Goal: Find specific page/section: Find specific page/section

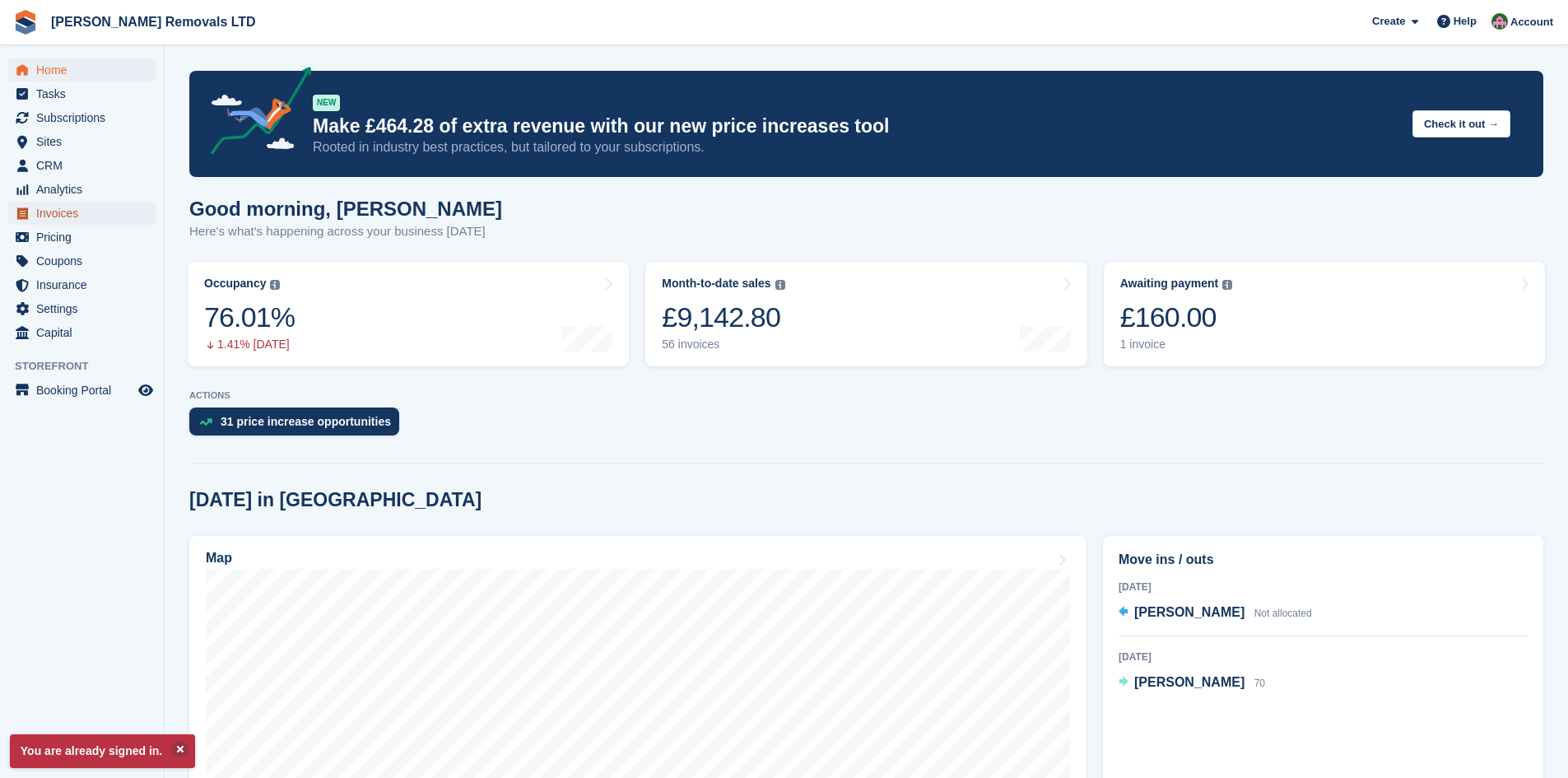
click at [61, 215] on span "Invoices" at bounding box center [86, 213] width 99 height 23
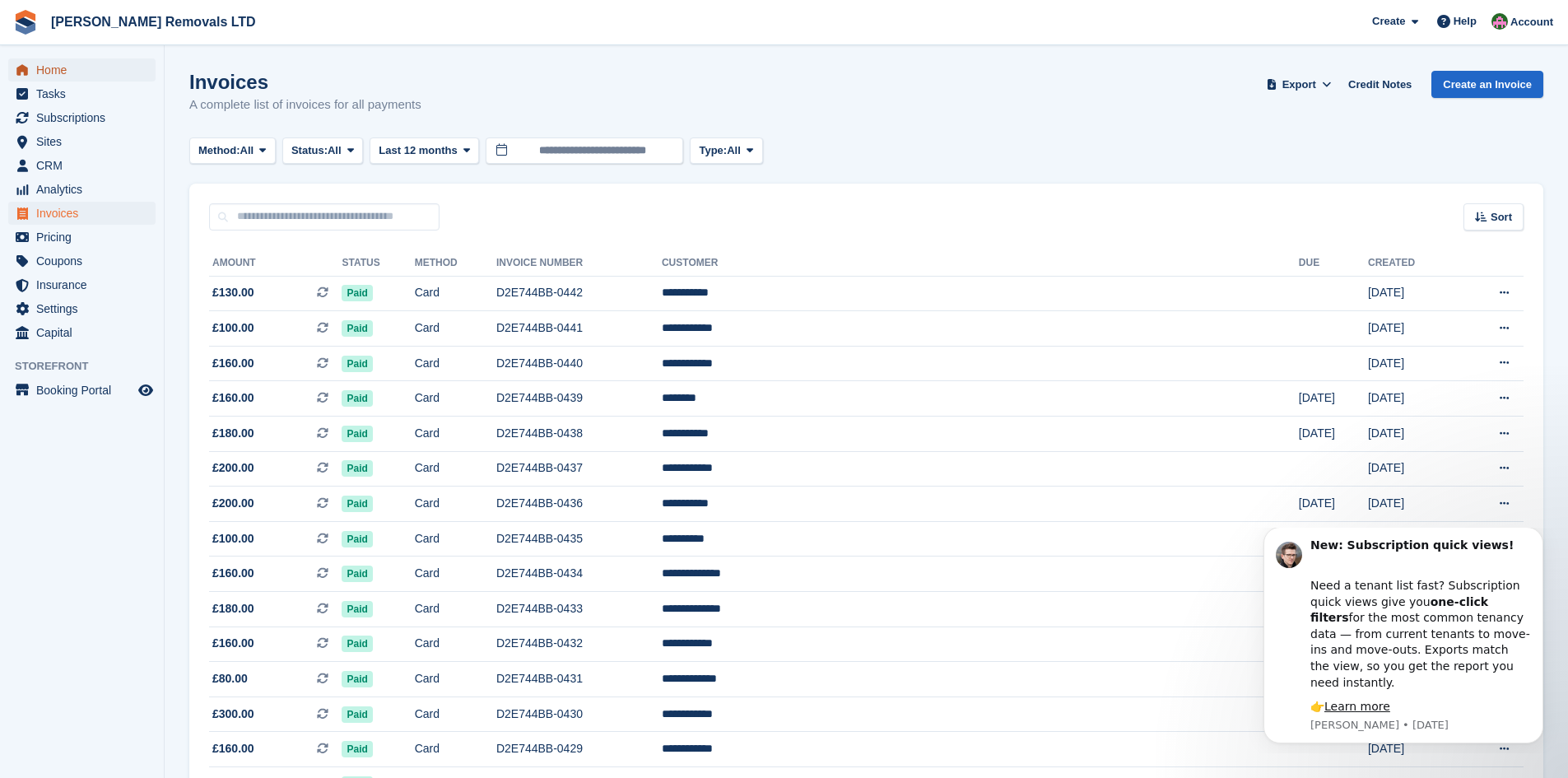
click at [69, 76] on span "Home" at bounding box center [86, 70] width 99 height 23
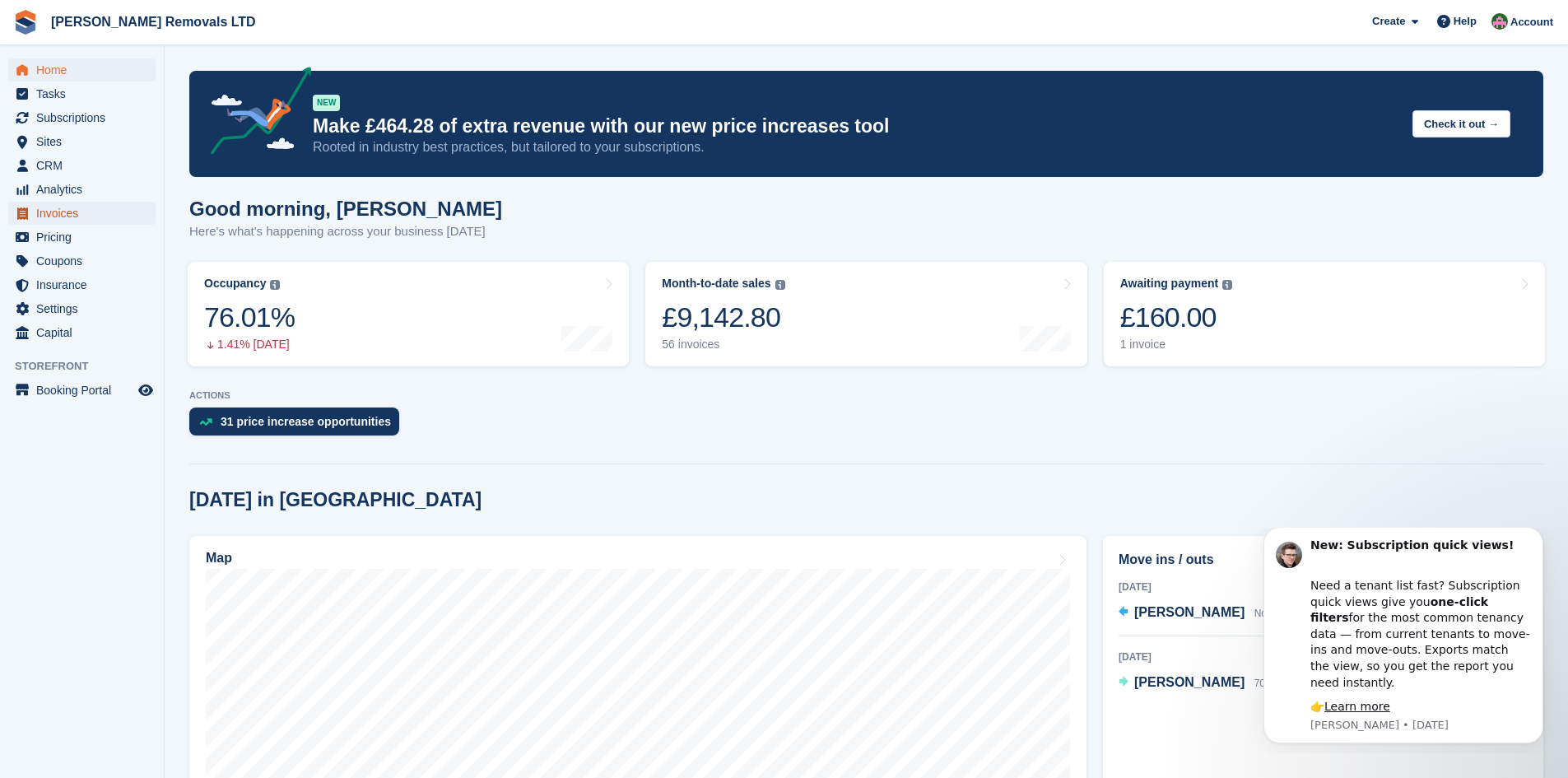
click at [81, 216] on span "Invoices" at bounding box center [86, 213] width 99 height 23
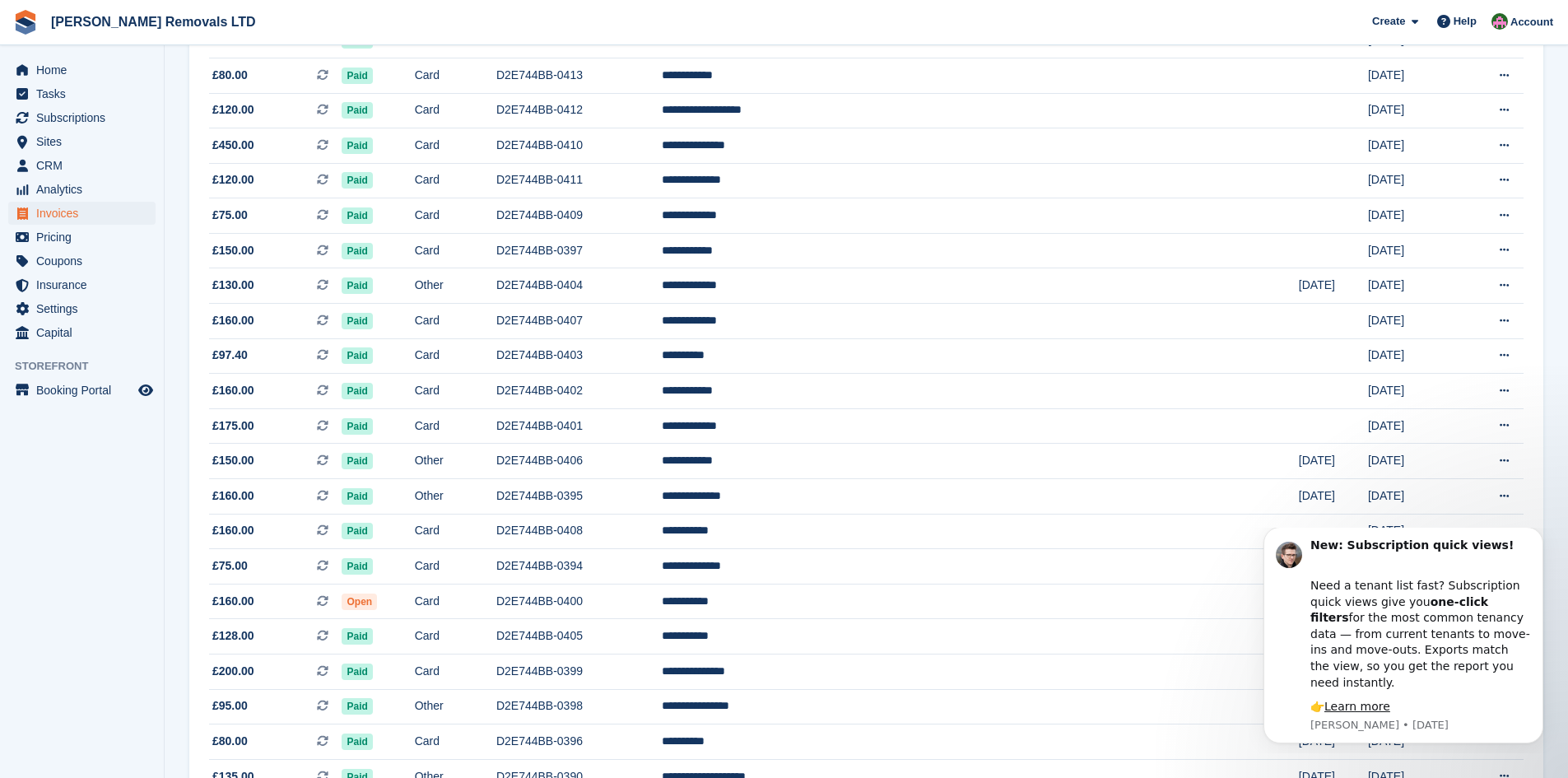
scroll to position [1332, 0]
